Goal: Register for event/course

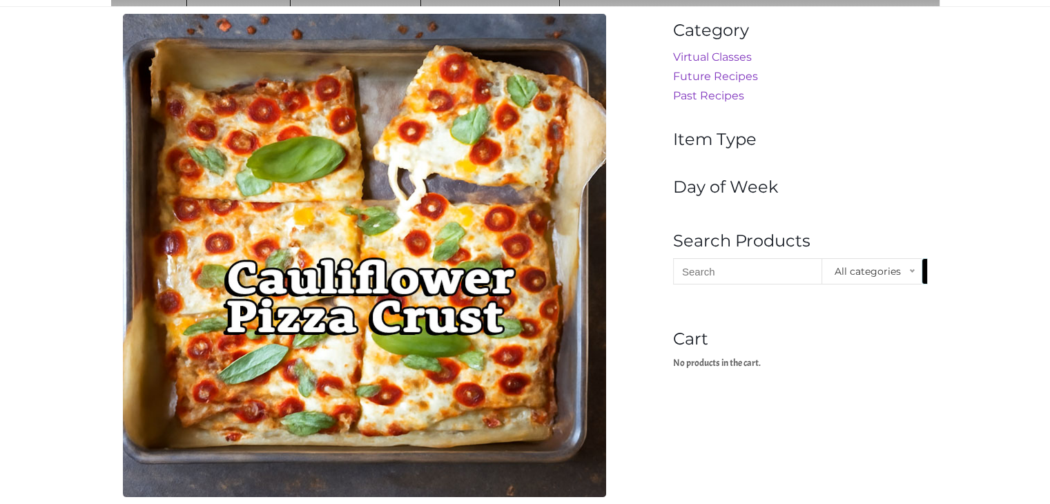
scroll to position [134, 0]
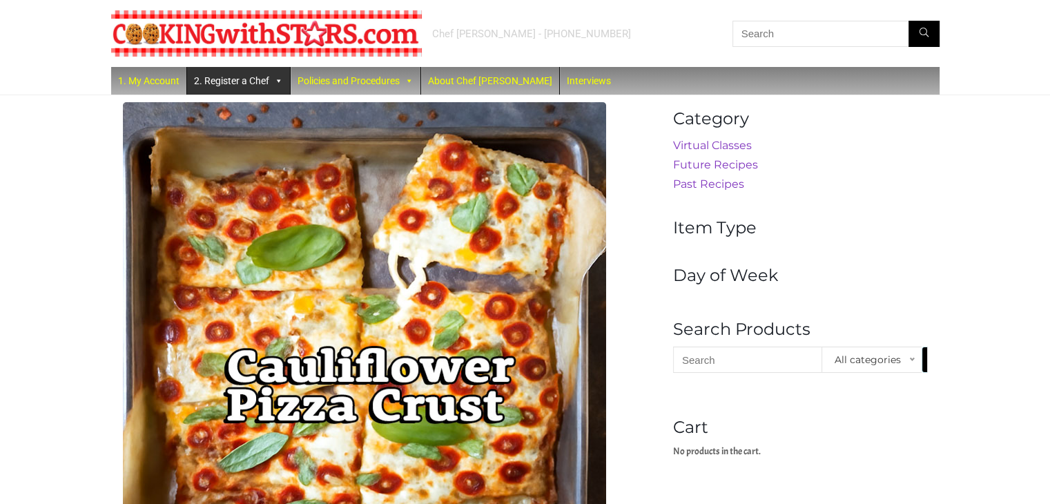
click at [235, 75] on link "2. Register a Chef" at bounding box center [238, 81] width 103 height 28
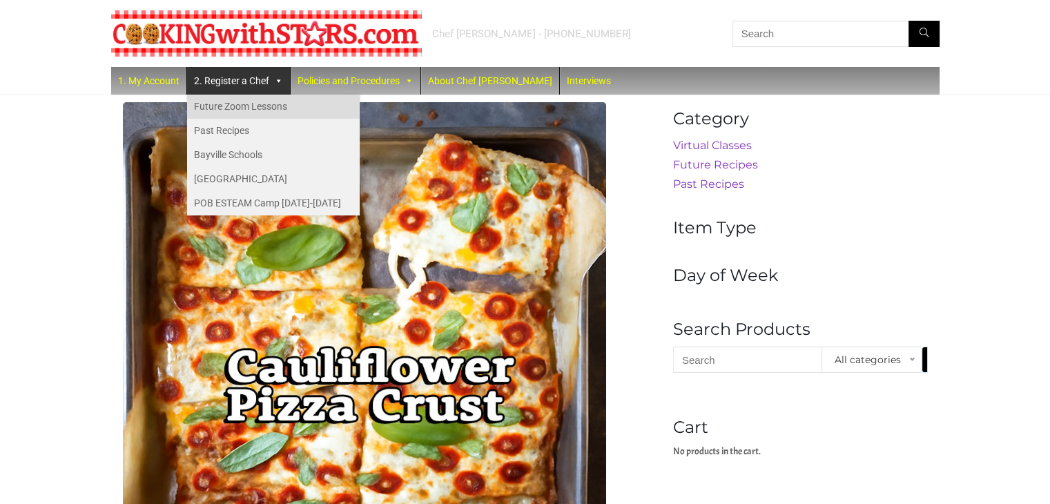
click at [243, 100] on link "Future Zoom Lessons" at bounding box center [273, 107] width 173 height 24
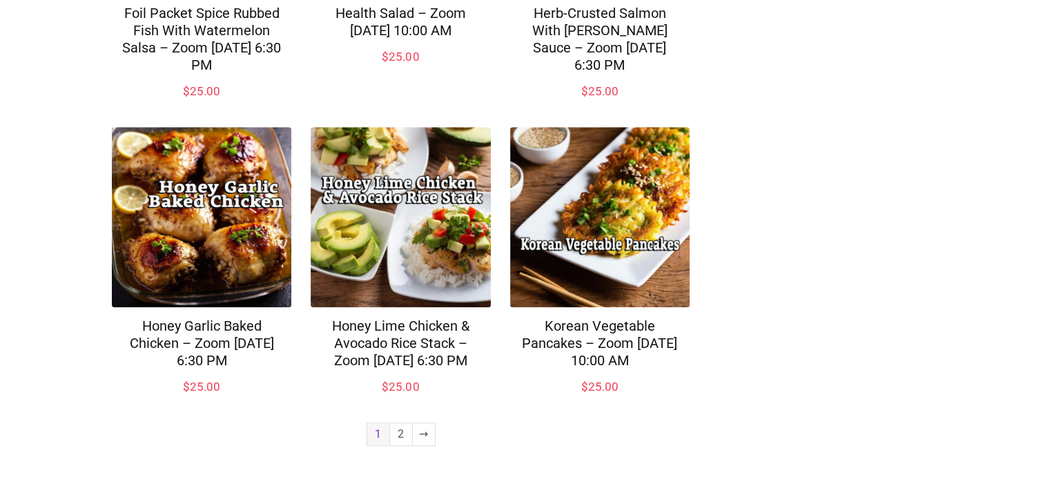
scroll to position [1064, 0]
click at [426, 428] on link "→" at bounding box center [424, 434] width 22 height 22
